Goal: Task Accomplishment & Management: Complete application form

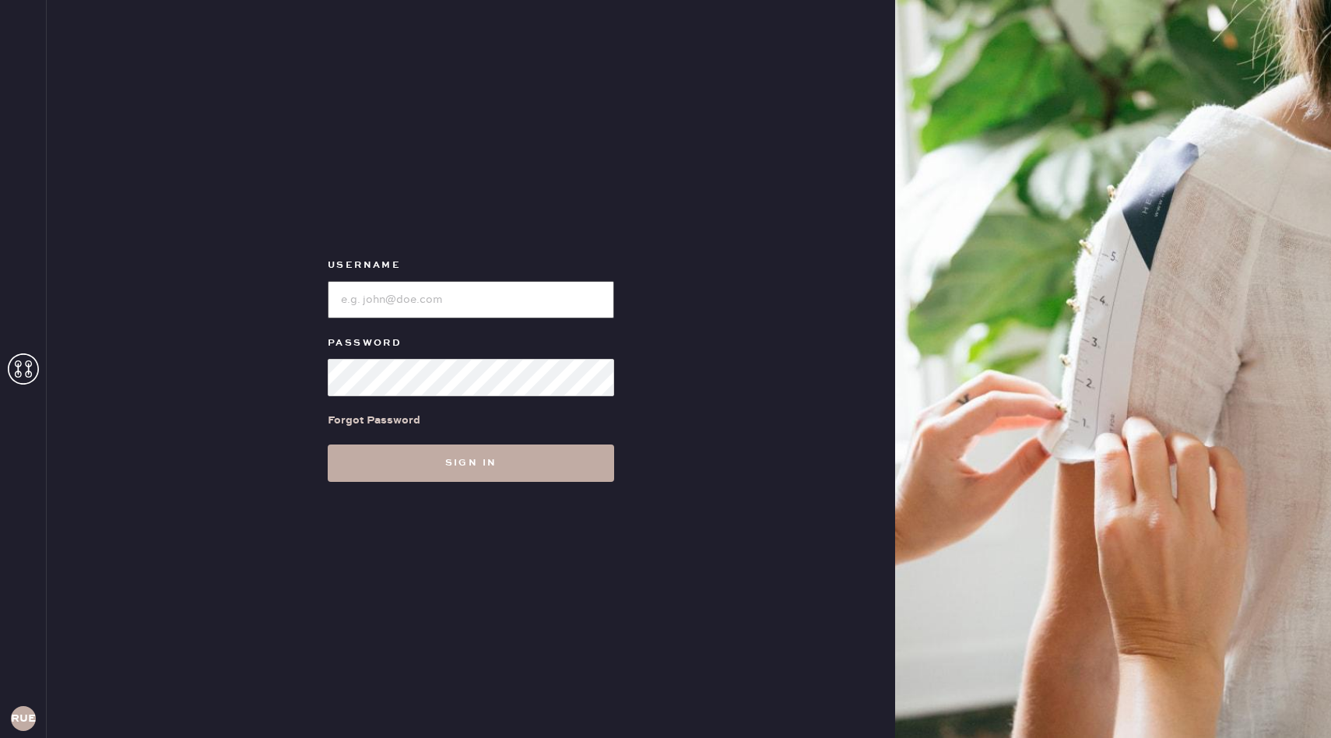
type input "reformationuppereastside"
click at [430, 465] on button "Sign in" at bounding box center [471, 462] width 286 height 37
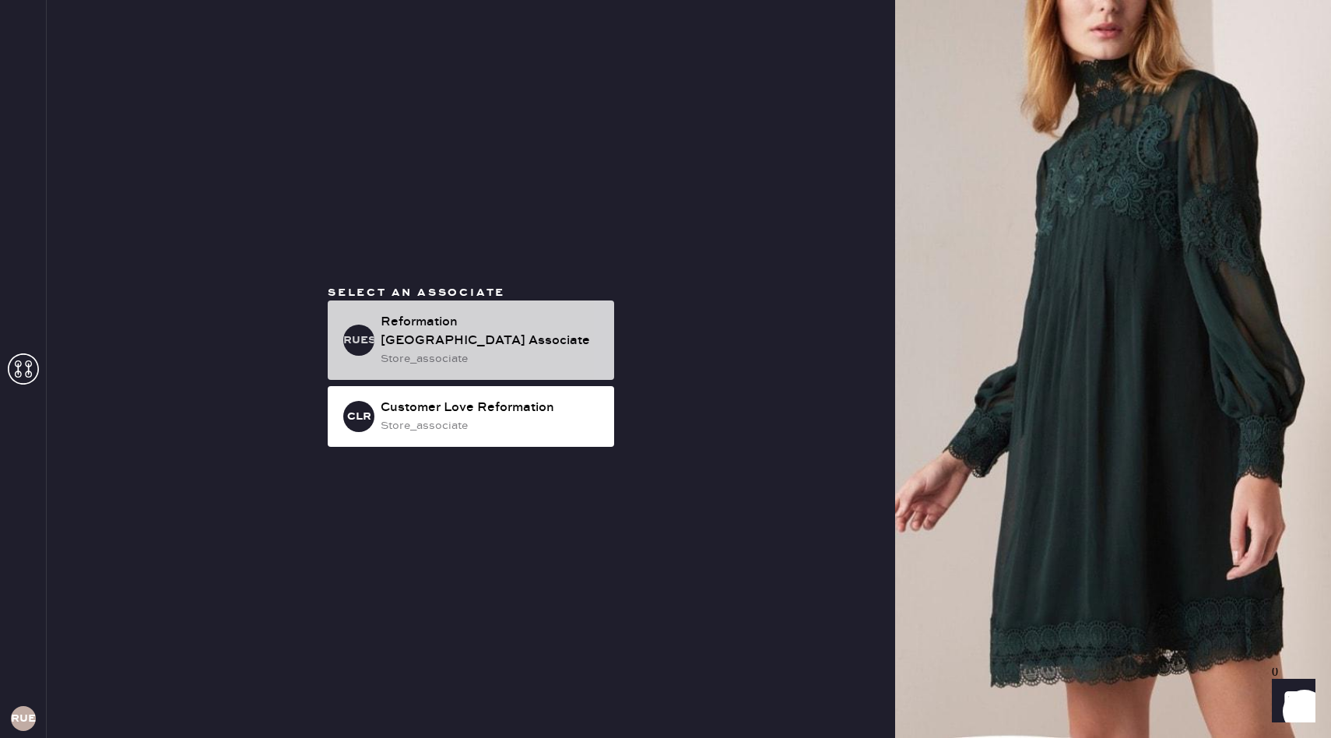
click at [418, 348] on div "Reformation [GEOGRAPHIC_DATA] Associate" at bounding box center [490, 331] width 221 height 37
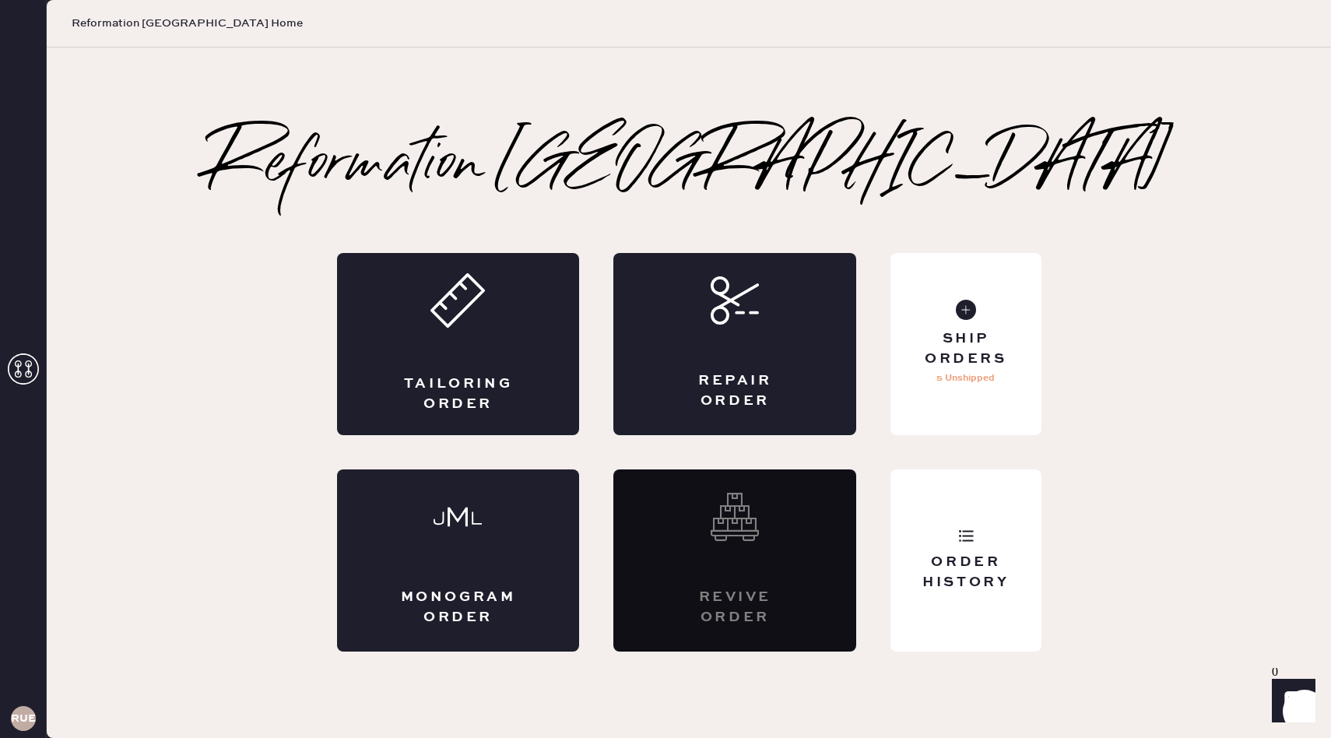
click at [417, 348] on div "Tailoring Order" at bounding box center [458, 344] width 243 height 182
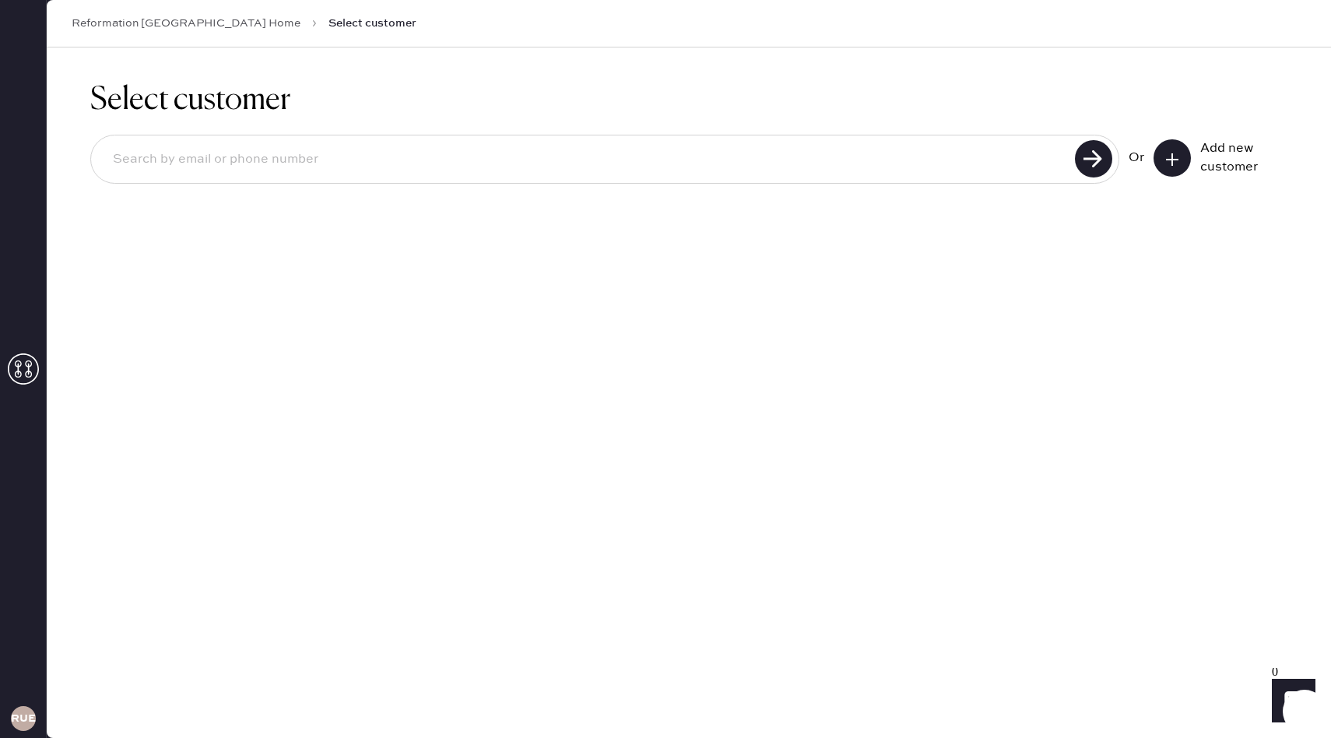
click at [355, 157] on input at bounding box center [584, 160] width 969 height 36
type input "[EMAIL_ADDRESS][DOMAIN_NAME]"
click at [1081, 172] on use at bounding box center [1093, 158] width 37 height 37
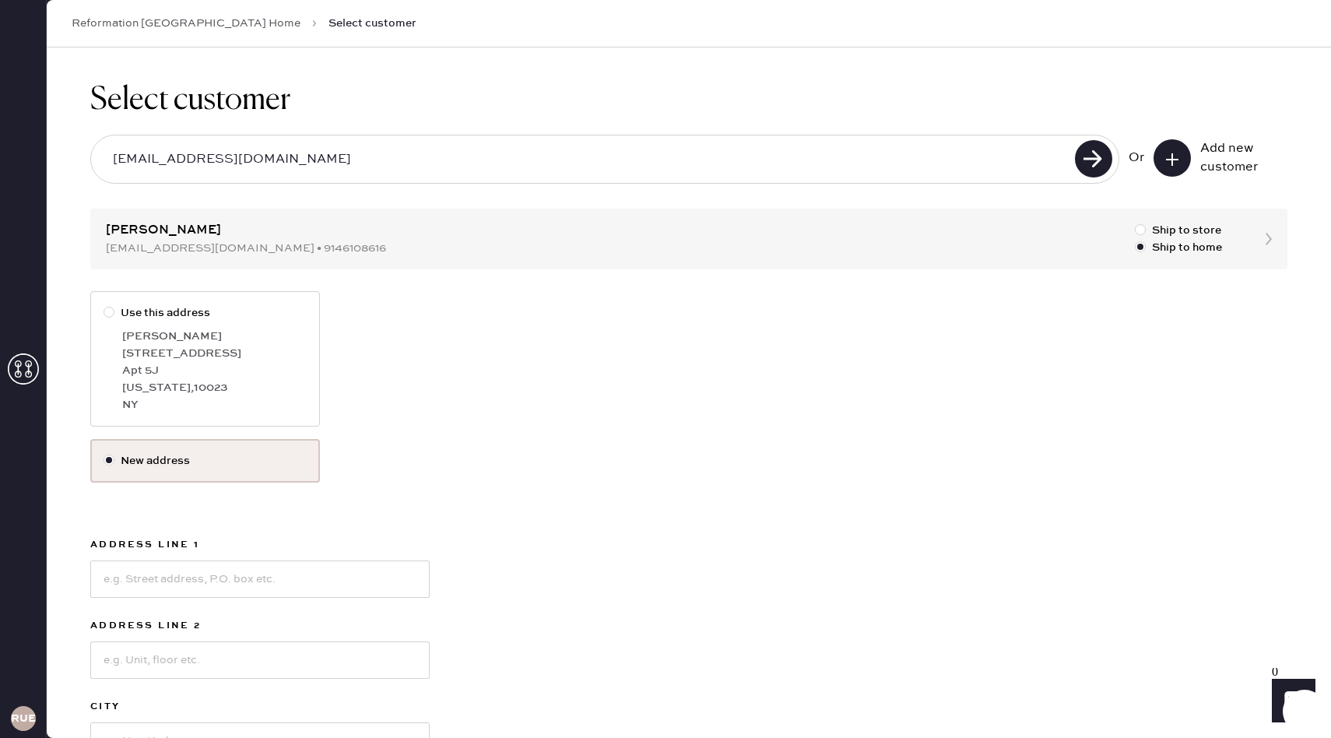
click at [245, 387] on div "[US_STATE][GEOGRAPHIC_DATA]" at bounding box center [214, 387] width 184 height 17
click at [104, 305] on input "Use this address" at bounding box center [103, 304] width 1 height 1
radio input "true"
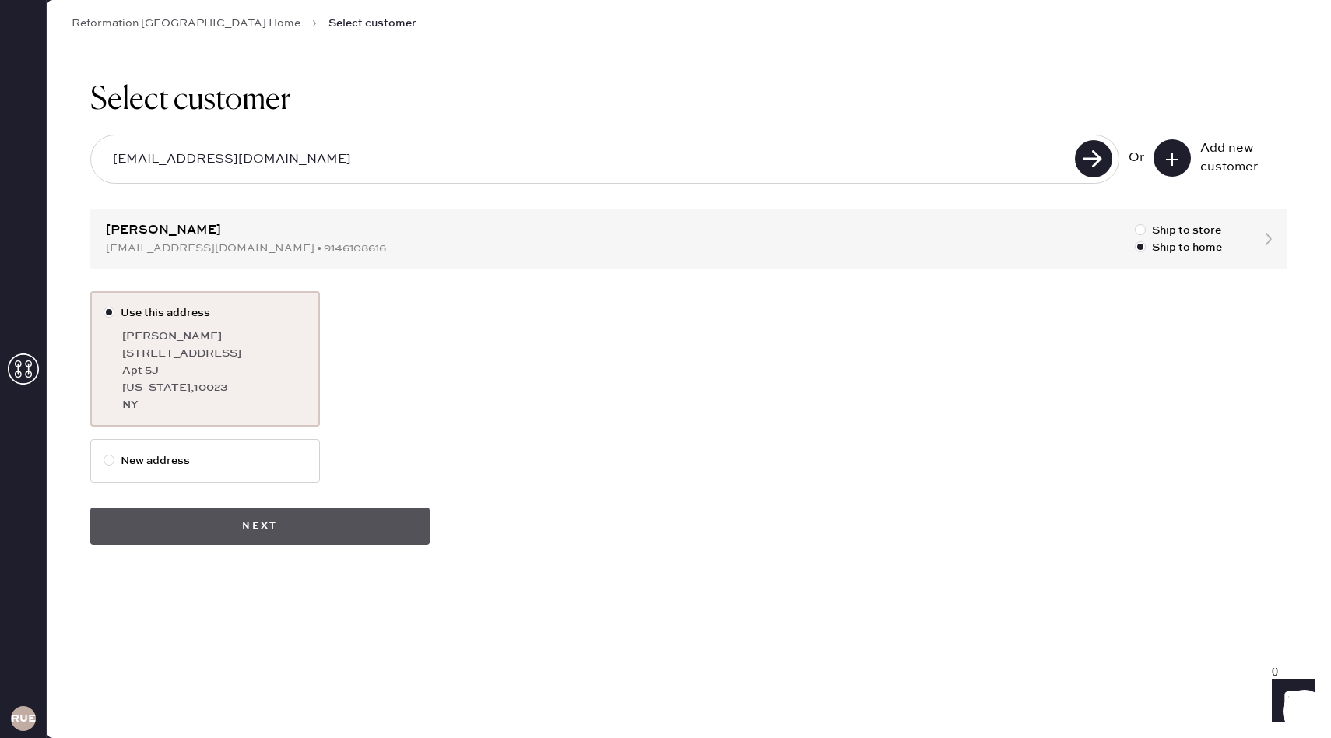
click at [188, 517] on button "Next" at bounding box center [259, 525] width 339 height 37
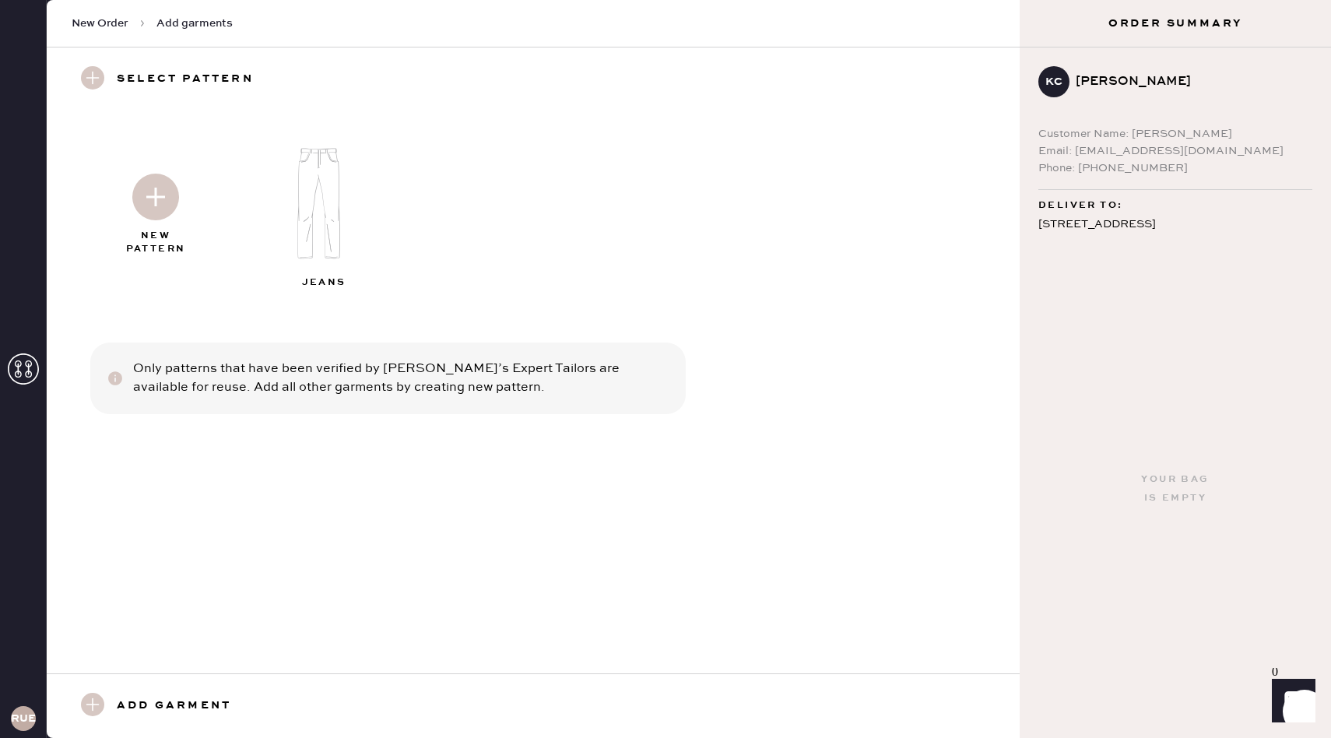
click at [162, 197] on img at bounding box center [155, 197] width 47 height 47
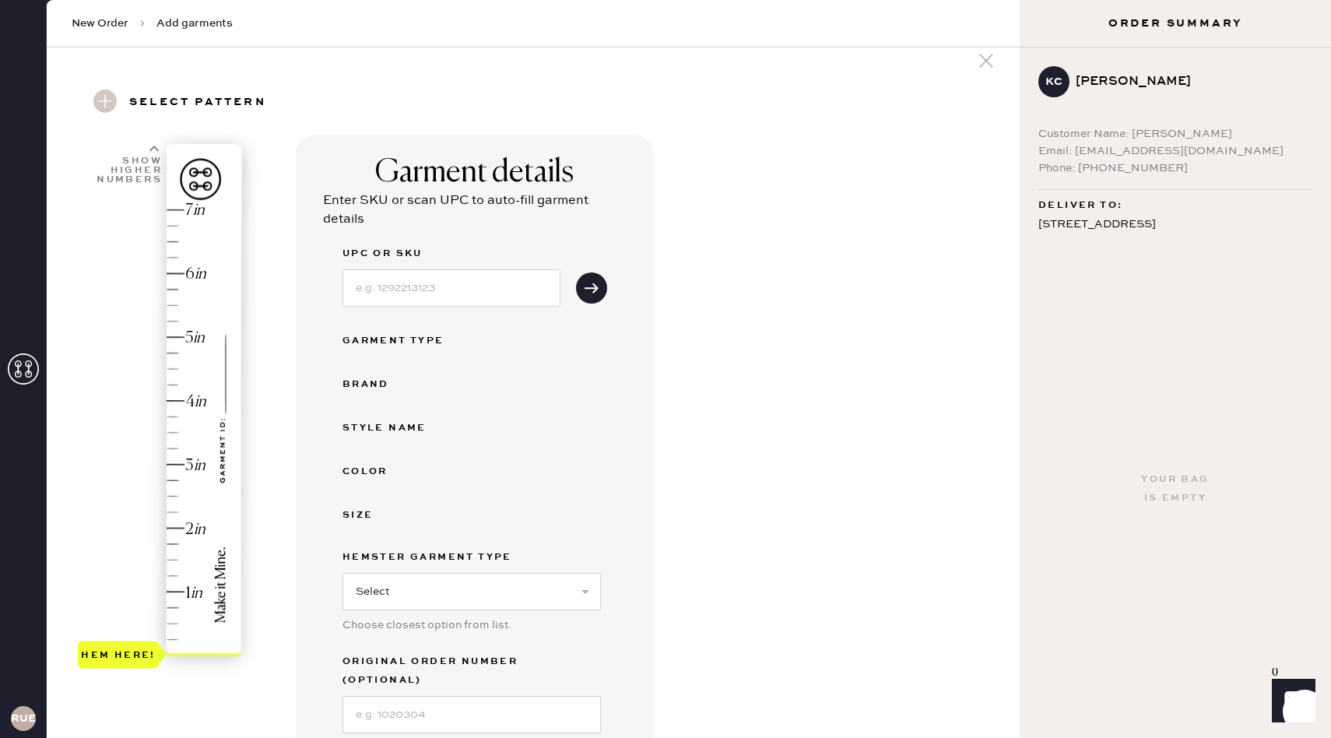
scroll to position [21, 0]
click at [187, 525] on div "Hem here!" at bounding box center [161, 431] width 166 height 459
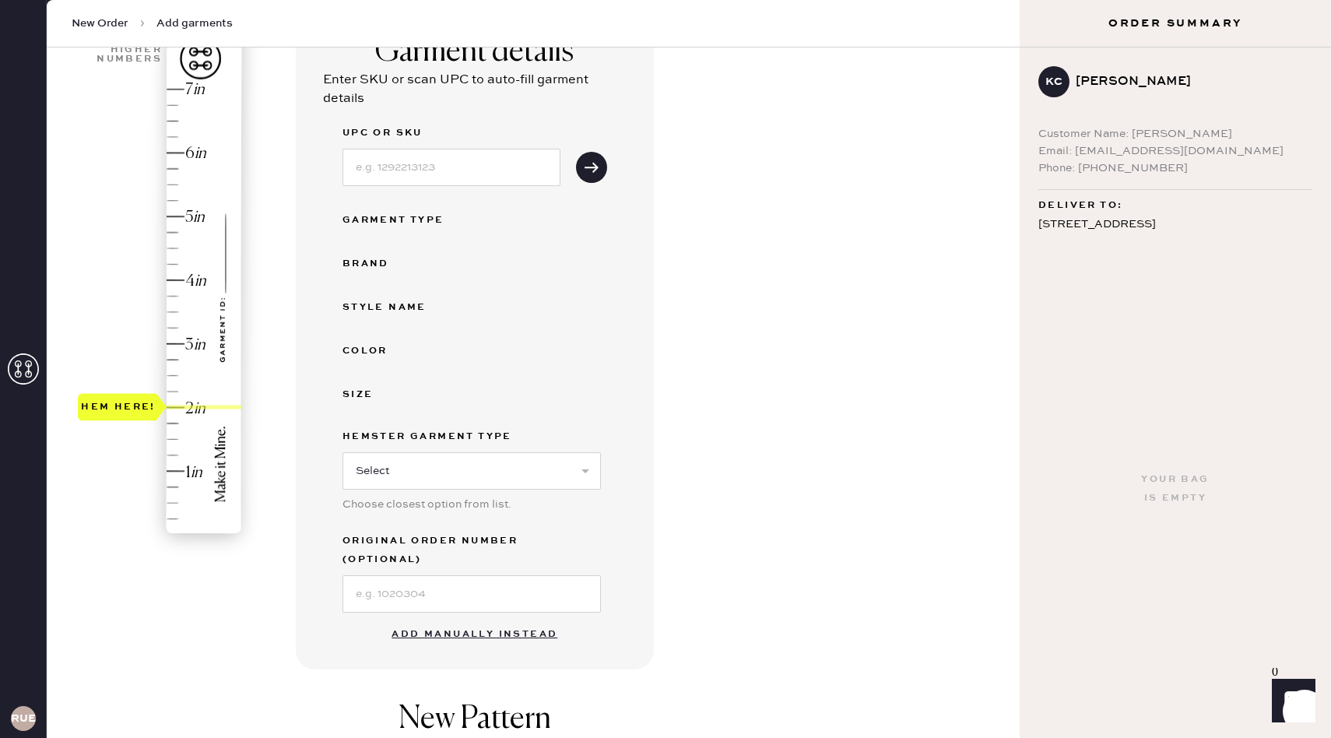
scroll to position [188, 0]
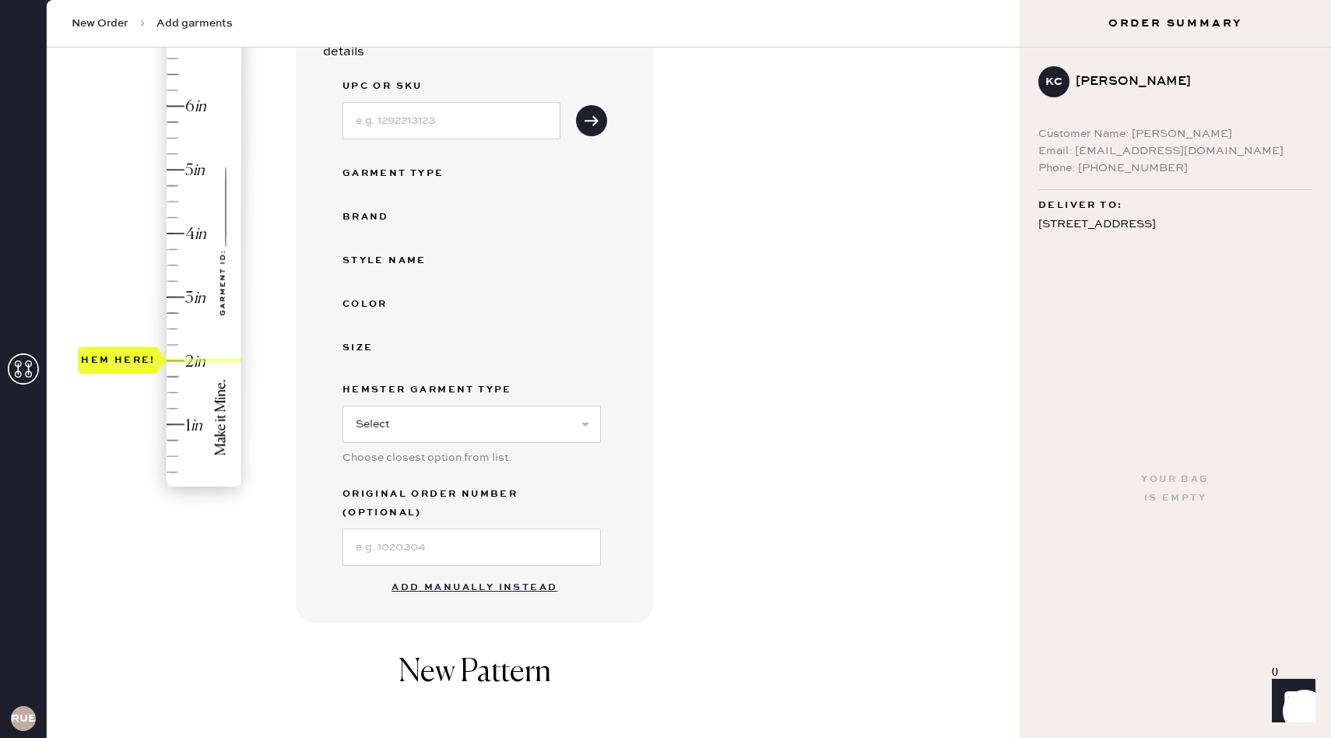
click at [487, 572] on button "Add manually instead" at bounding box center [474, 587] width 184 height 31
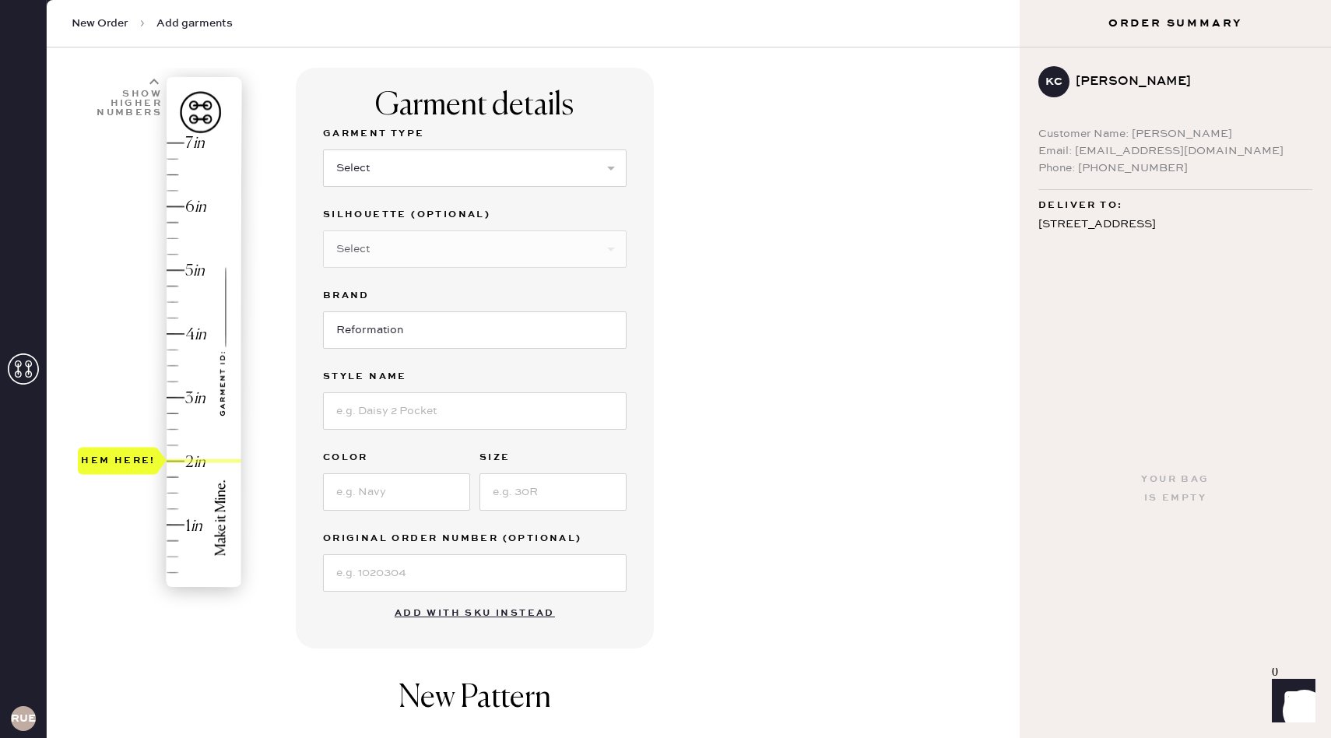
scroll to position [0, 0]
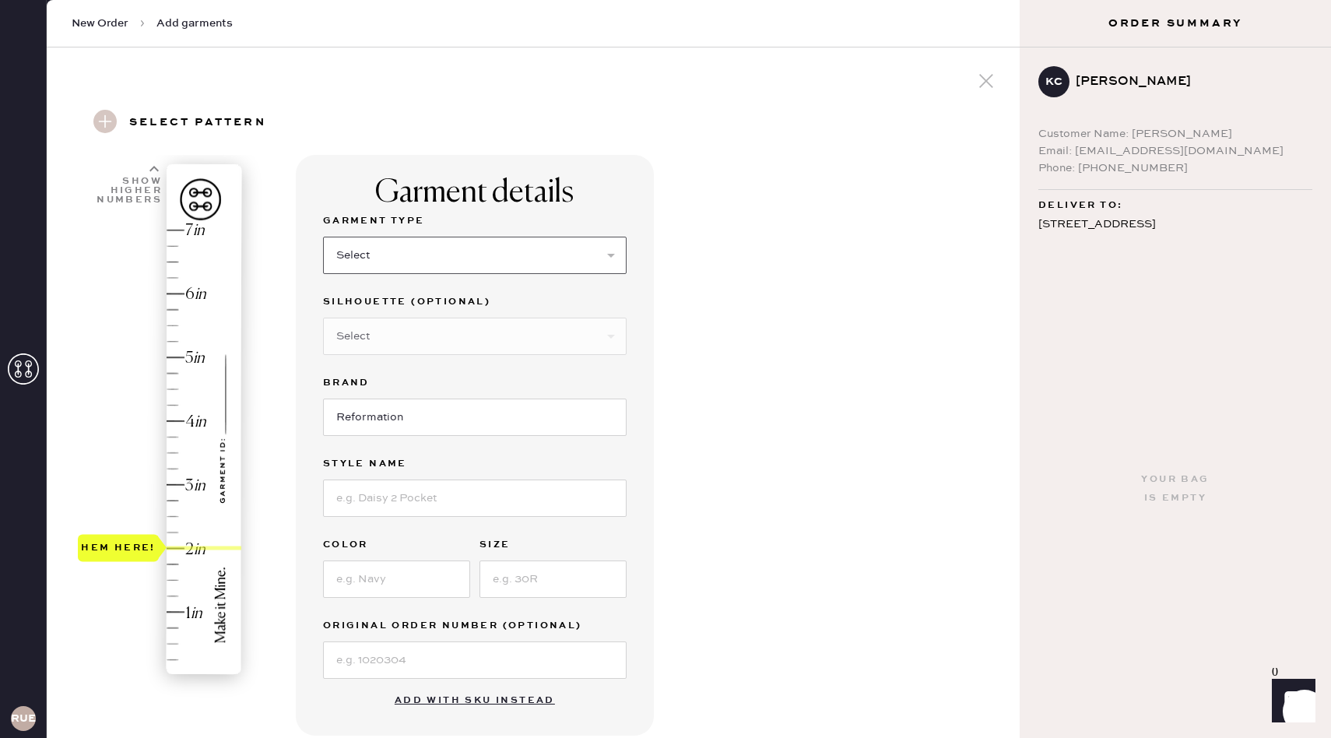
click at [405, 270] on select "Select Basic Skirt Jeans Leggings Pants Shorts Basic Sleeved Dress Basic Sleeve…" at bounding box center [474, 255] width 303 height 37
select select "5"
click at [433, 337] on select "Select Short Sleeves Long Sleeves Other" at bounding box center [474, 335] width 303 height 37
select select "17"
click at [373, 506] on input at bounding box center [474, 497] width 303 height 37
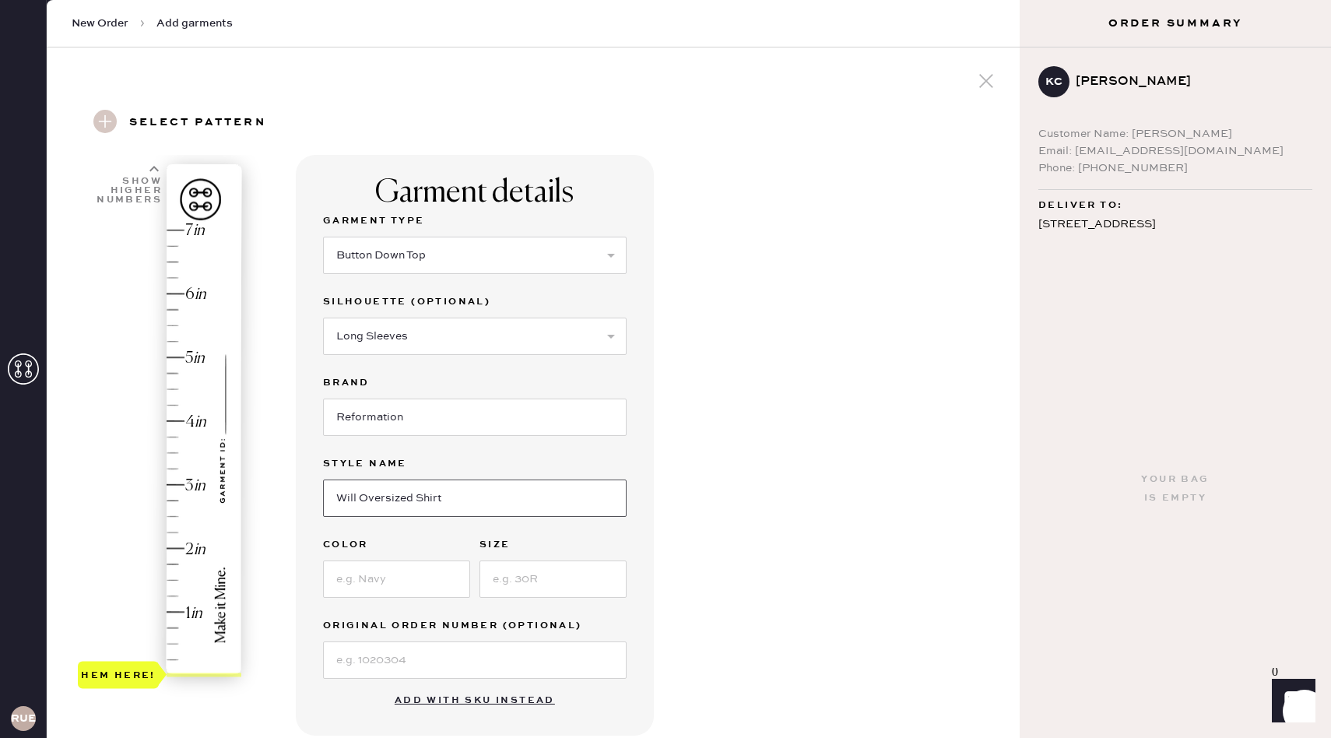
type input "Will Oversized Shirt"
click at [355, 586] on input at bounding box center [396, 578] width 147 height 37
type input "Chambray Stripe"
click at [529, 575] on input at bounding box center [552, 578] width 147 height 37
type input "xs"
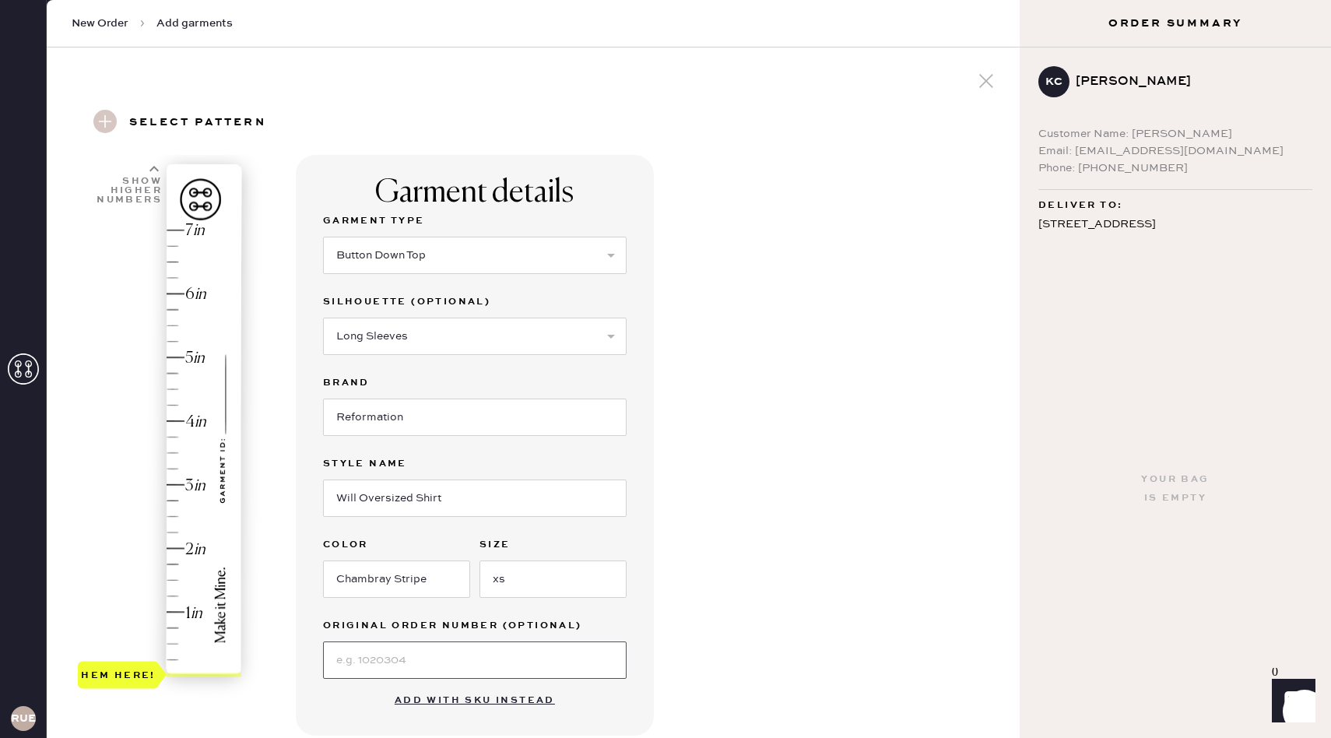
click at [475, 654] on input at bounding box center [474, 659] width 303 height 37
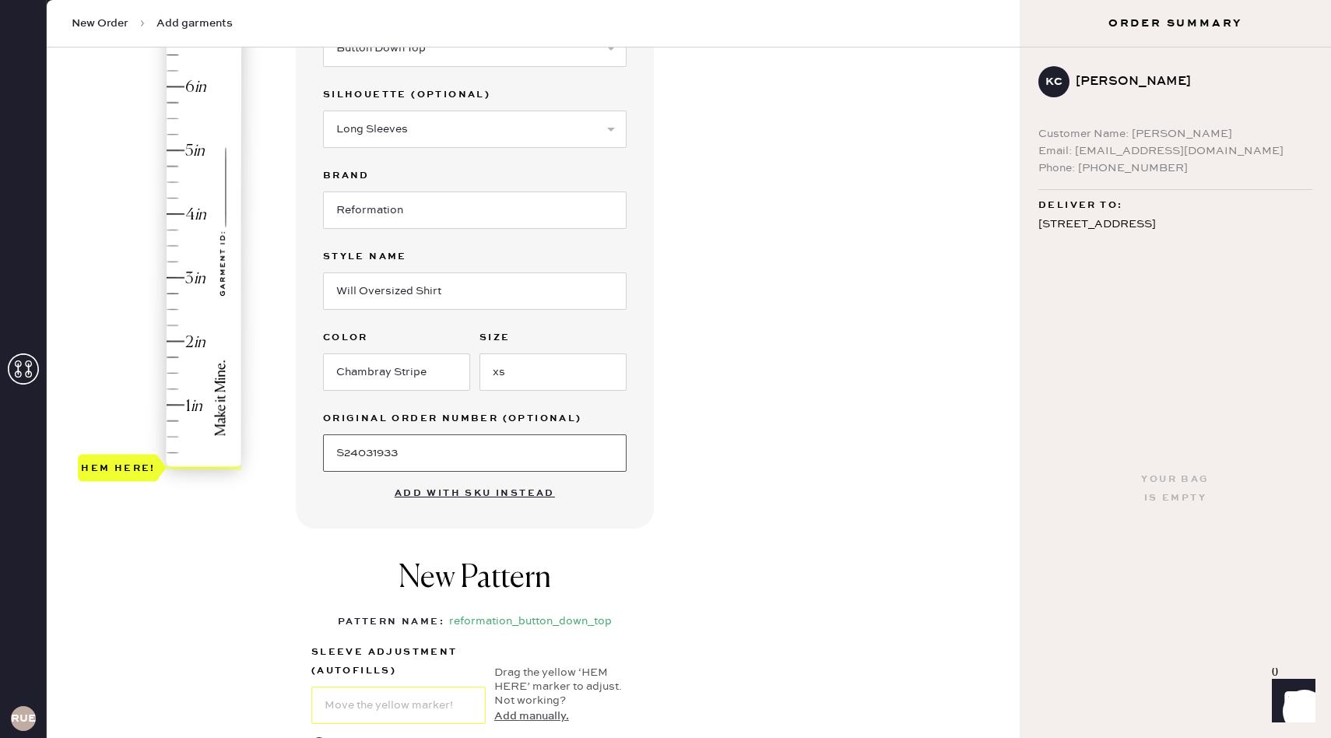
scroll to position [192, 0]
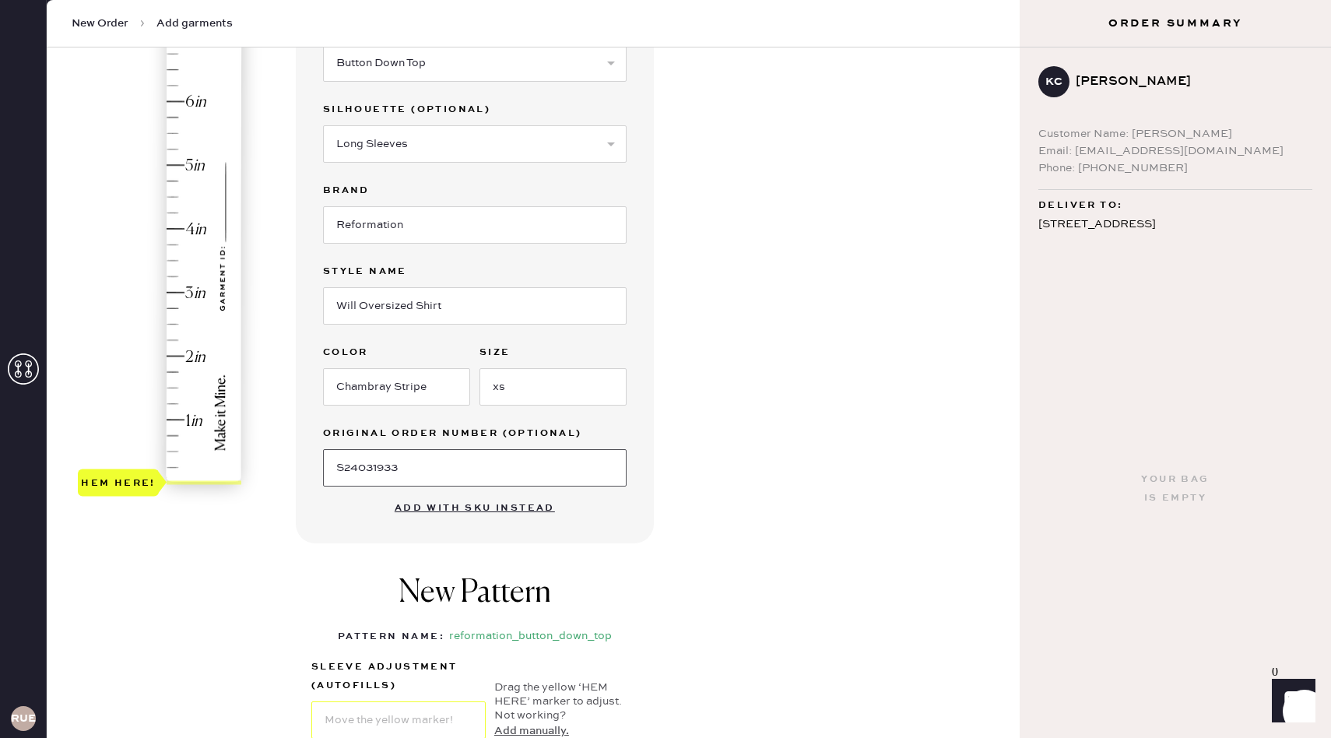
type input "S24031933"
type input "2"
click at [179, 359] on div "Hem here!" at bounding box center [161, 260] width 166 height 459
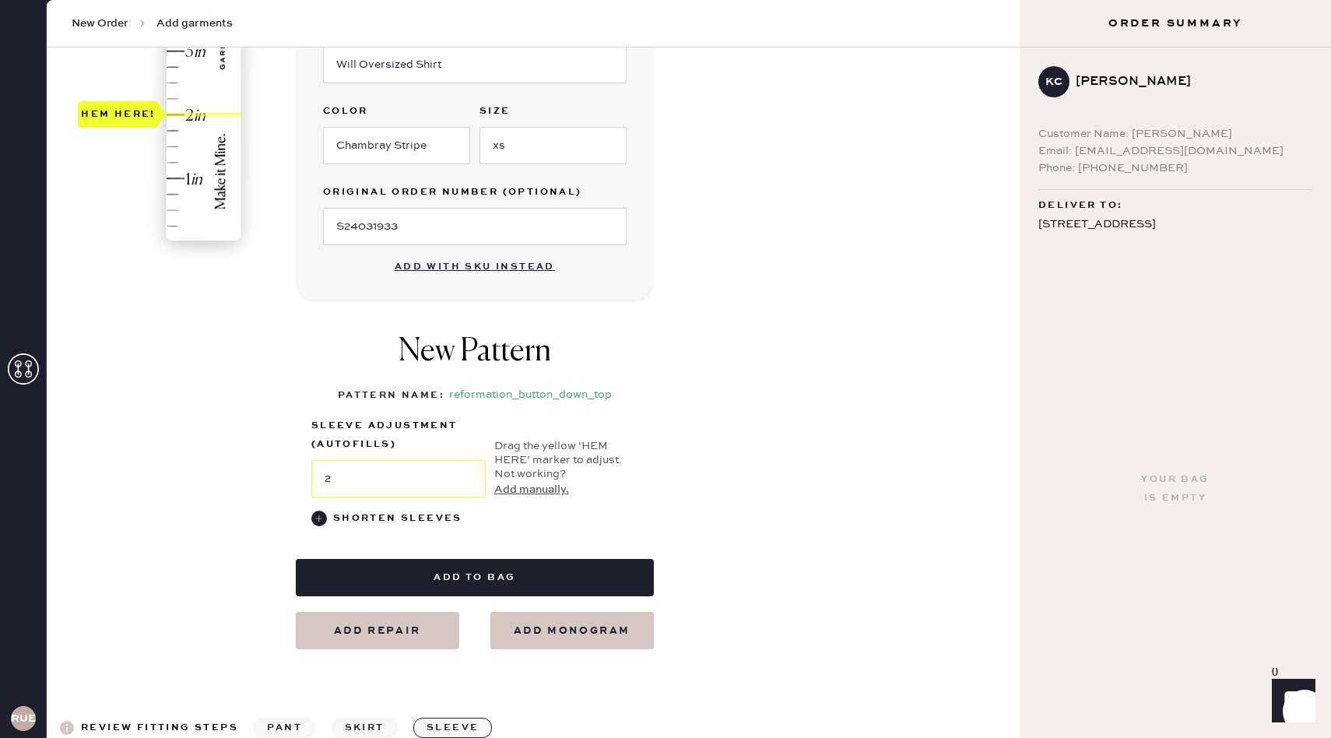
scroll to position [439, 0]
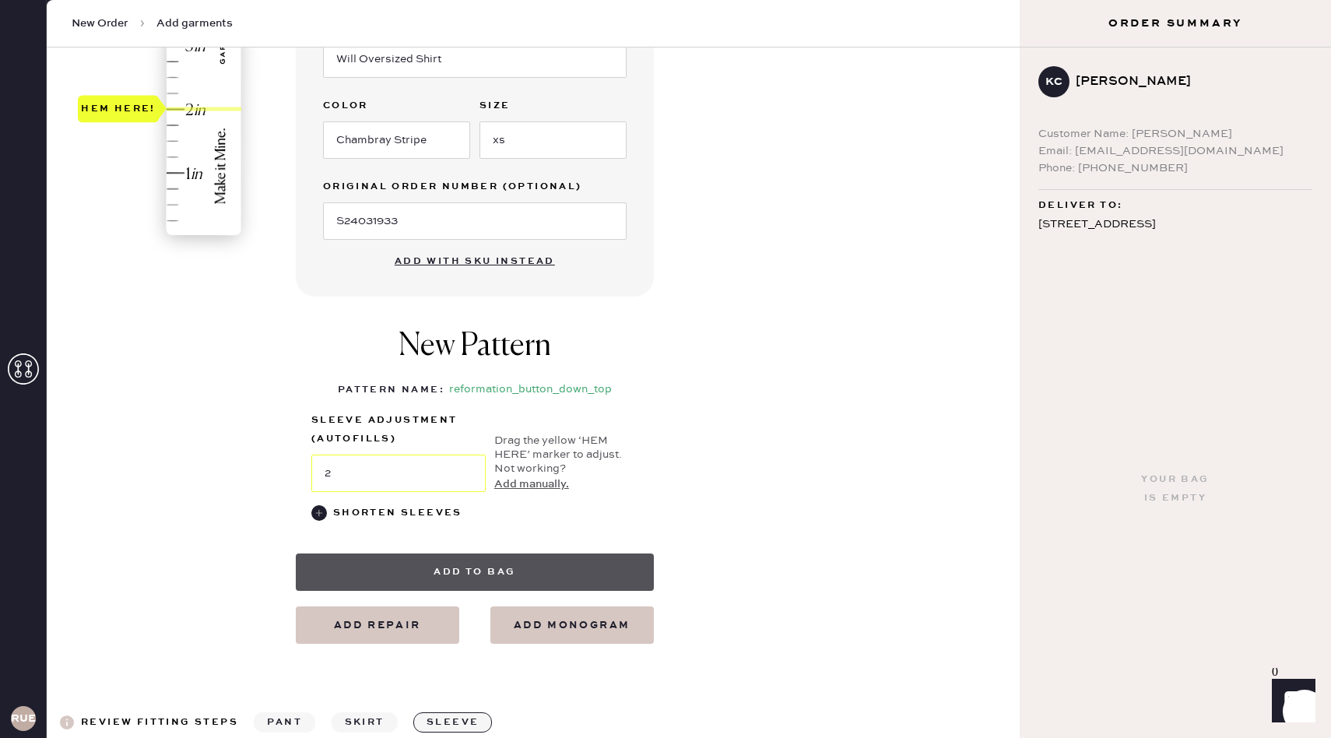
click at [429, 570] on button "Add to bag" at bounding box center [475, 571] width 358 height 37
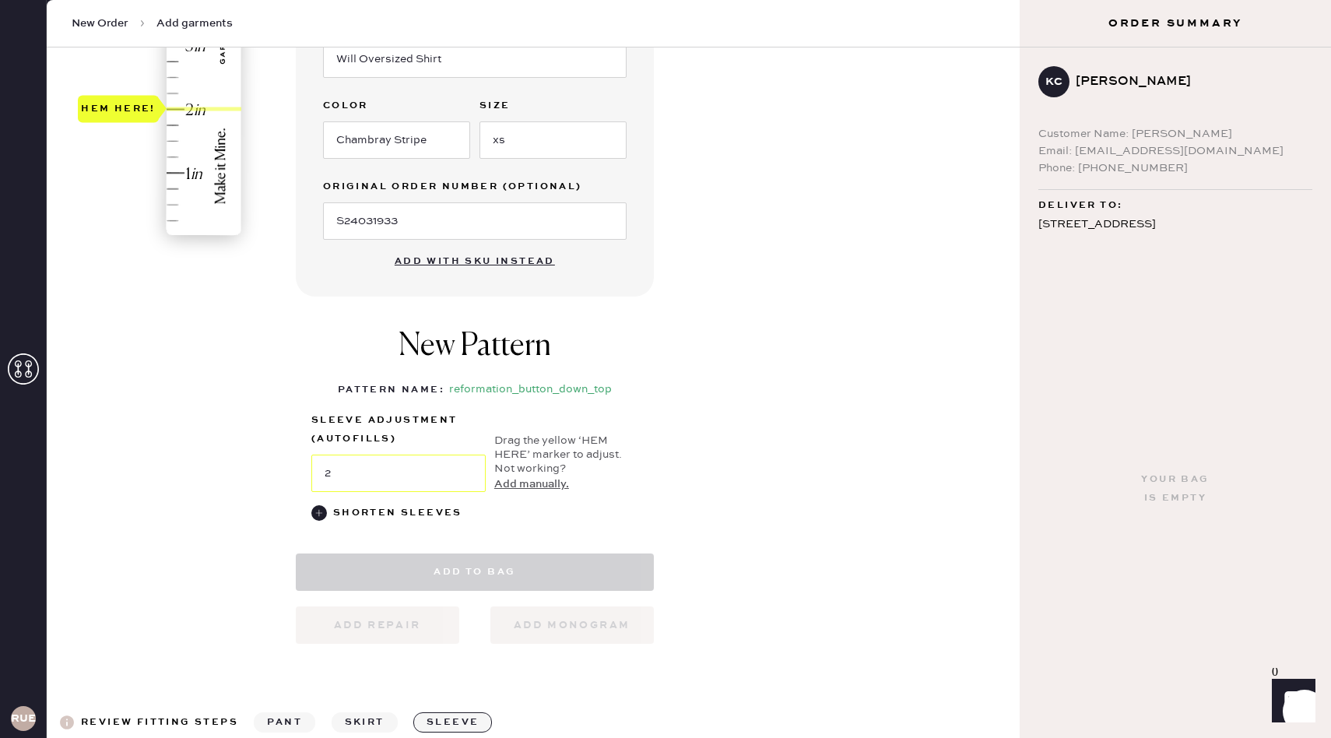
select select "5"
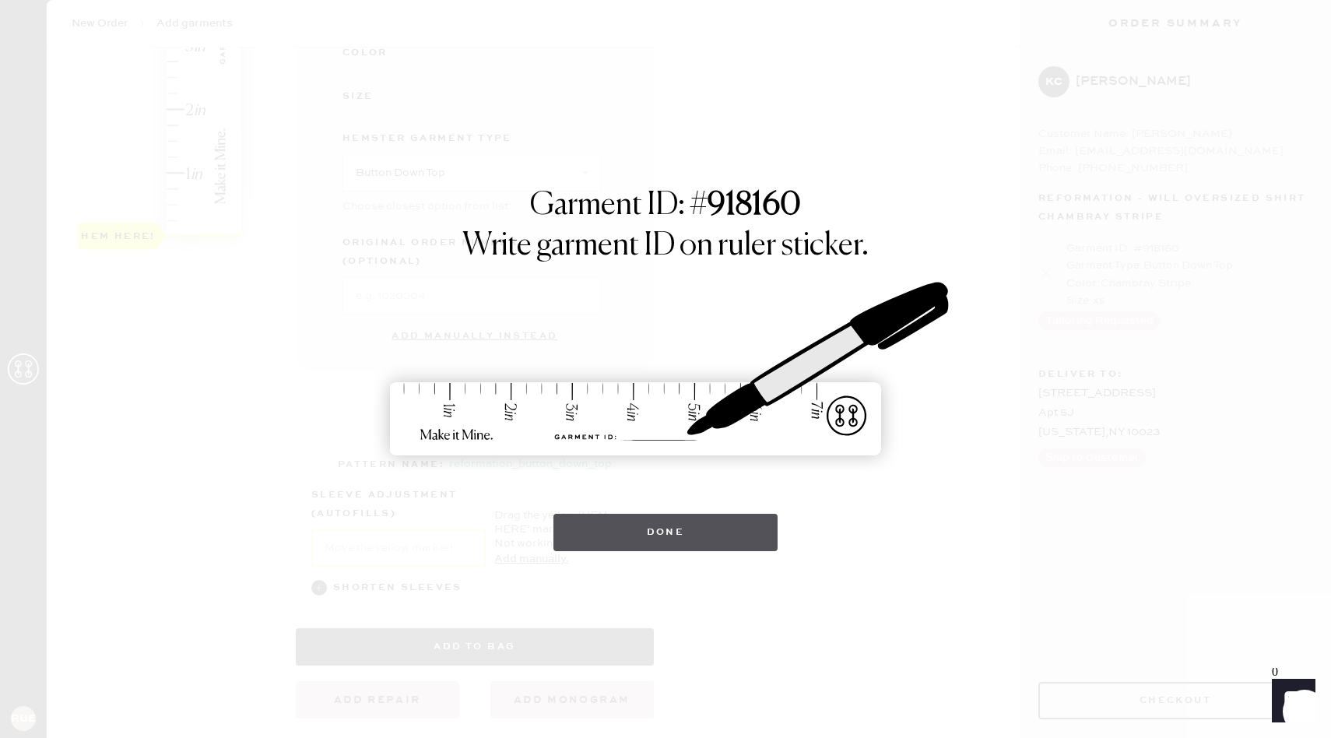
click at [771, 538] on button "Done" at bounding box center [665, 532] width 225 height 37
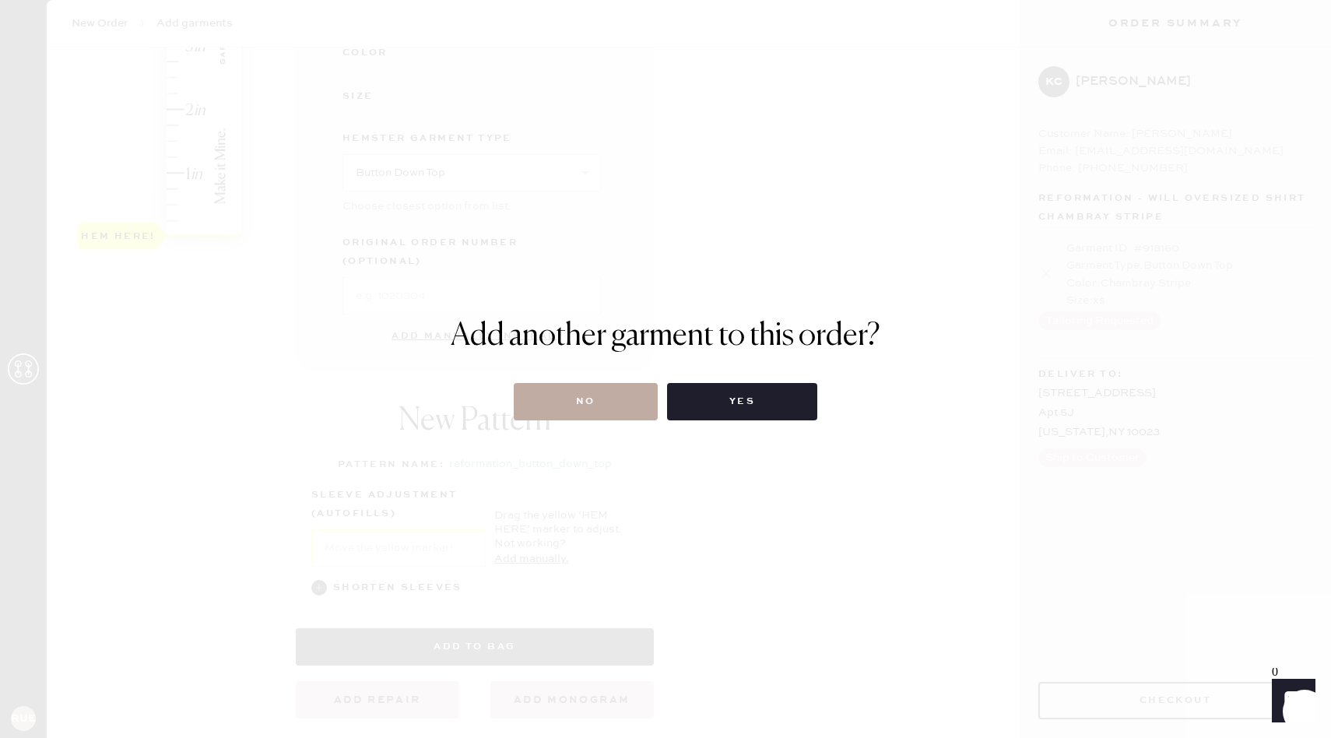
click at [633, 399] on button "No" at bounding box center [586, 401] width 144 height 37
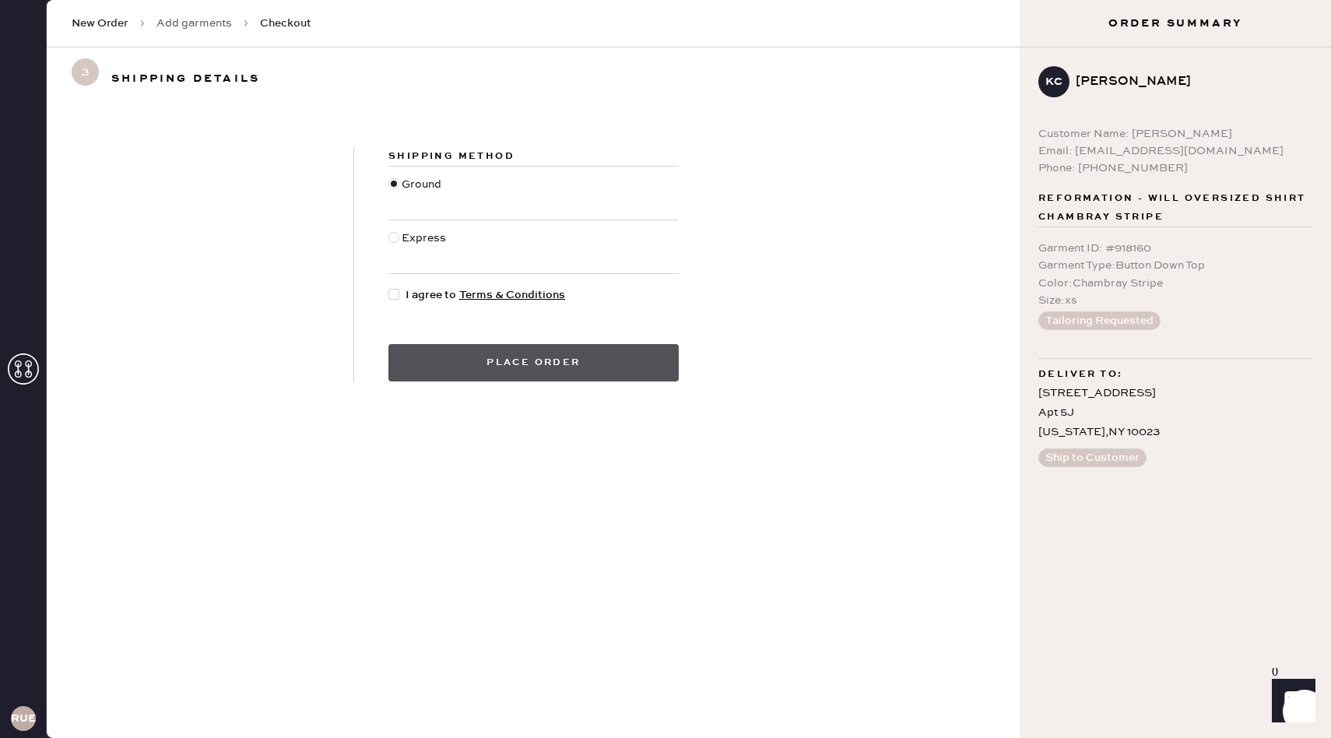
click at [585, 366] on button "Place order" at bounding box center [533, 362] width 290 height 37
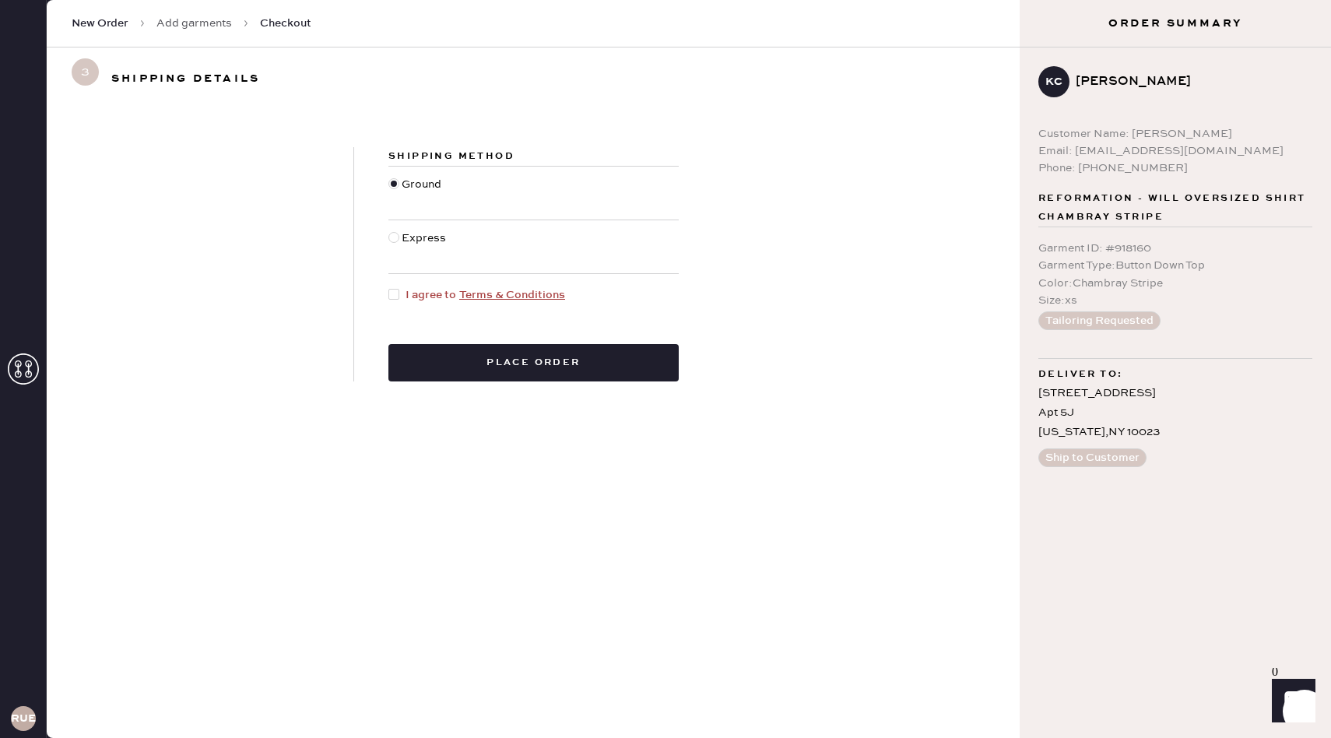
click at [389, 291] on div at bounding box center [393, 294] width 11 height 11
click at [389, 287] on input "I agree to Terms & Conditions" at bounding box center [388, 286] width 1 height 1
checkbox input "true"
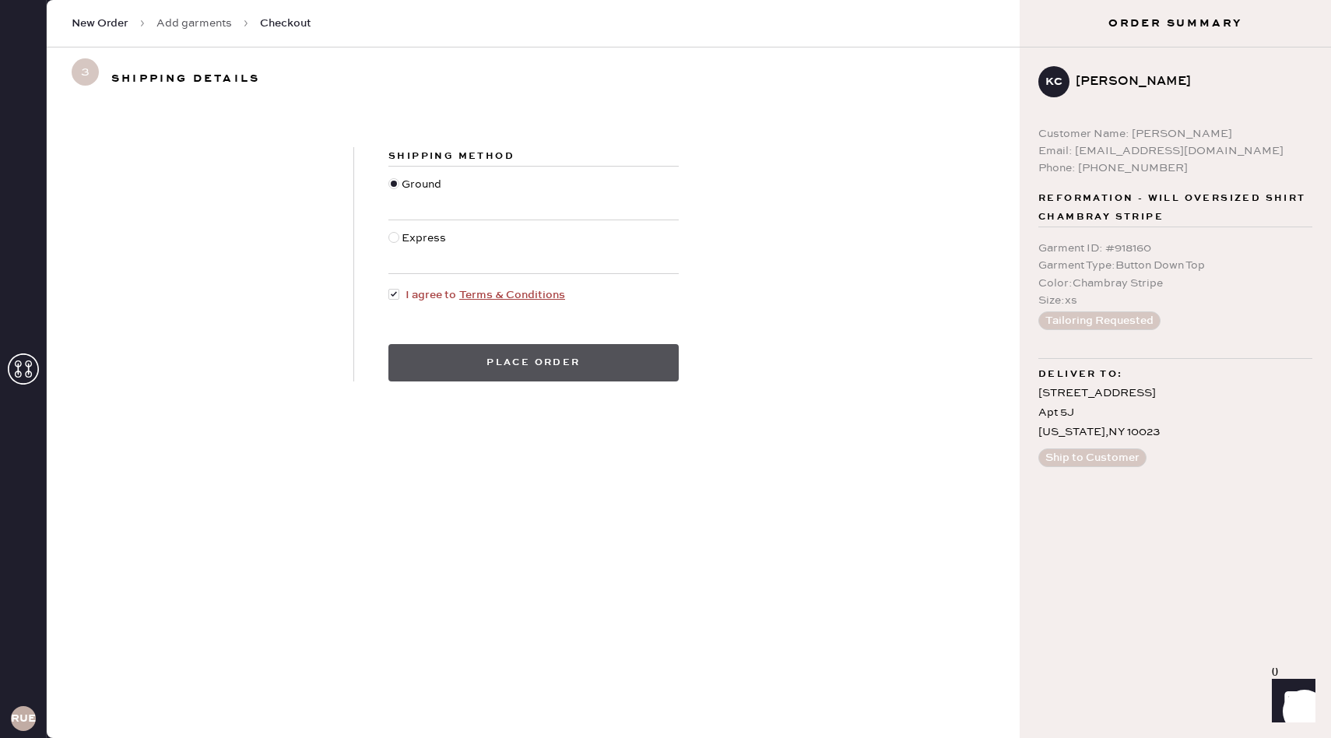
click at [449, 367] on button "Place order" at bounding box center [533, 362] width 290 height 37
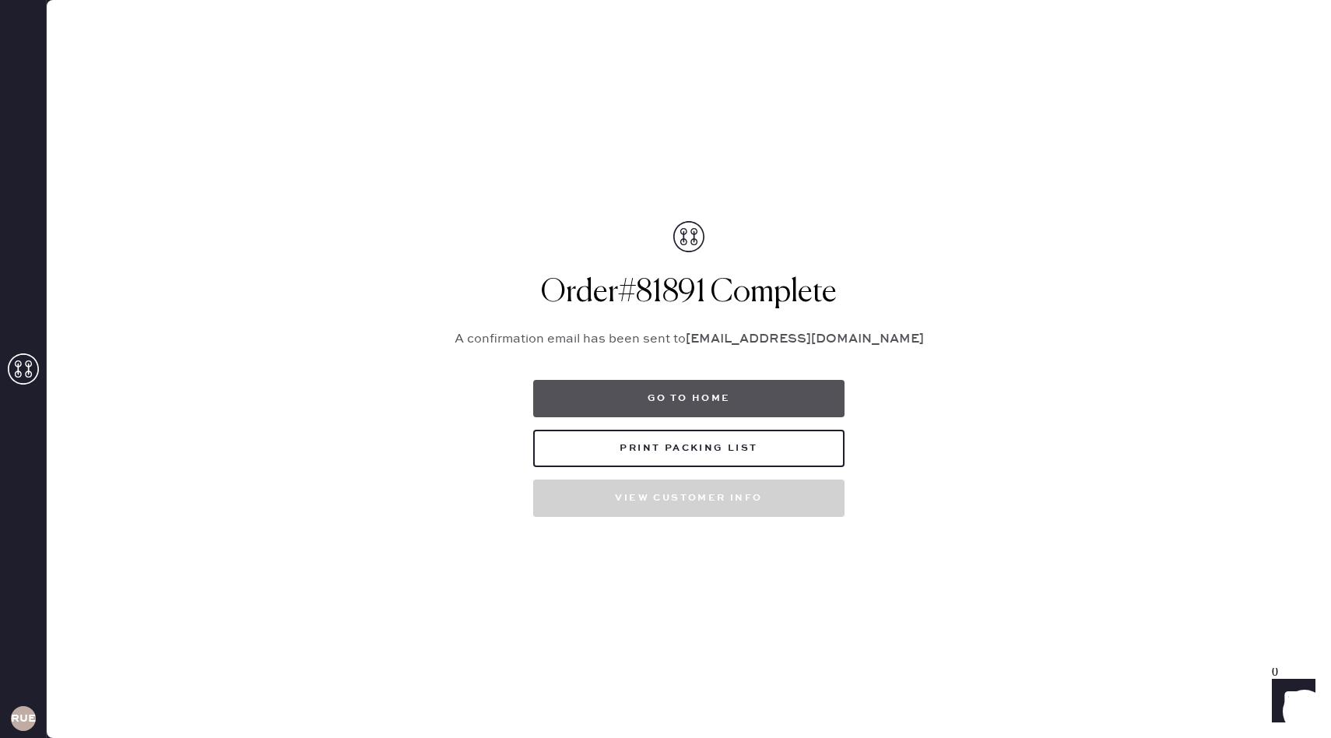
click at [693, 403] on button "Go to home" at bounding box center [688, 398] width 311 height 37
